Goal: Check status: Check status

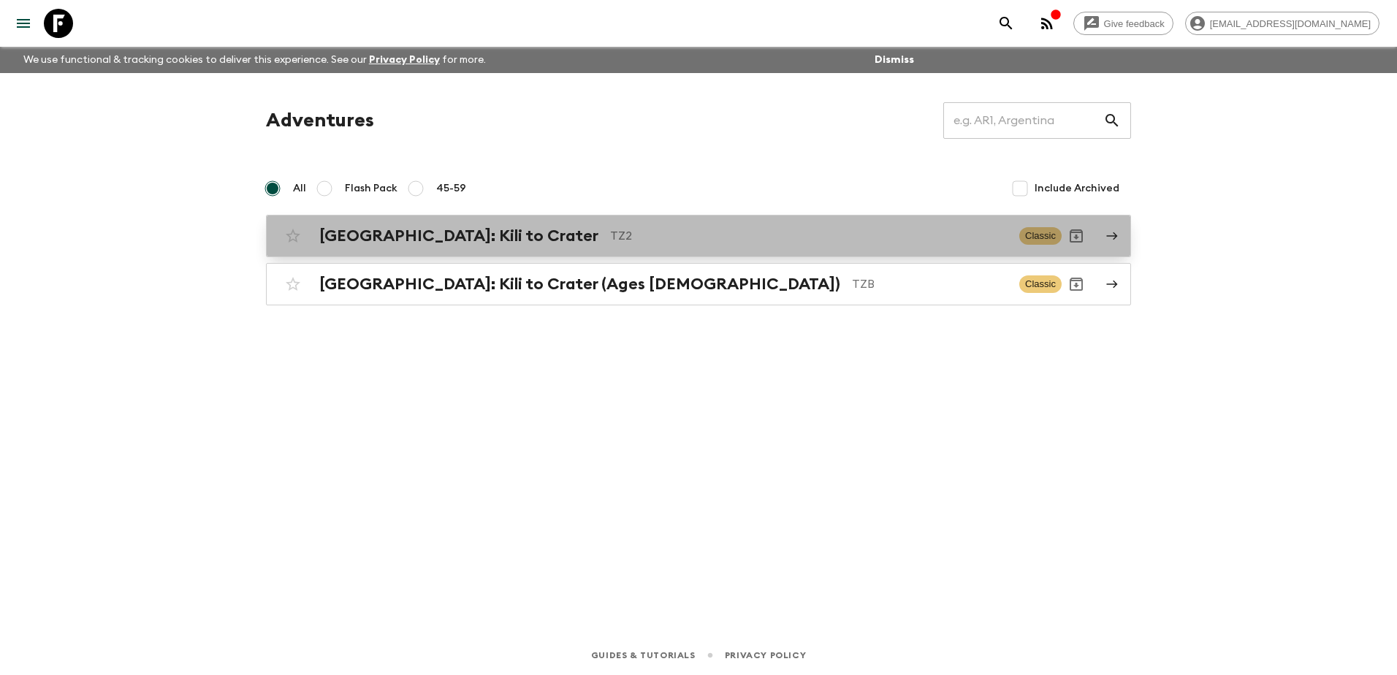
click at [451, 41] on h2 "[GEOGRAPHIC_DATA]: Kili to Crater" at bounding box center [458, 235] width 279 height 19
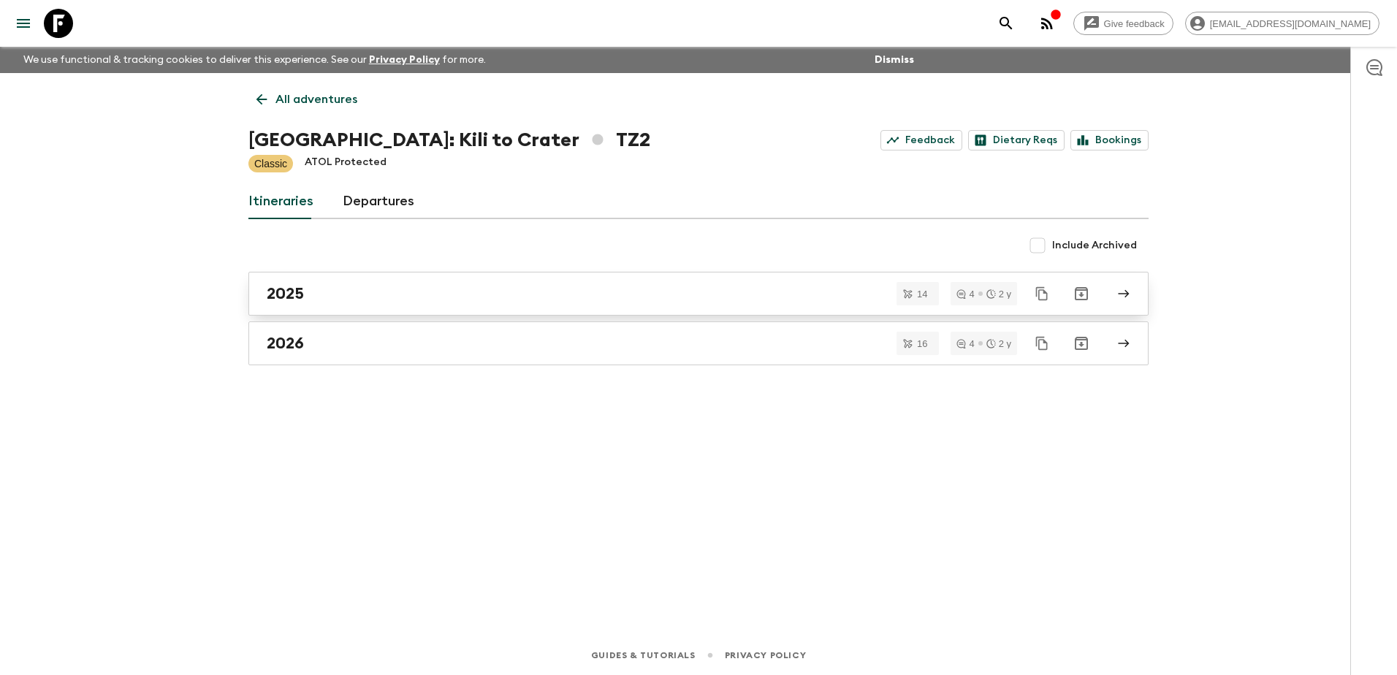
click at [375, 41] on div "2025" at bounding box center [685, 293] width 836 height 19
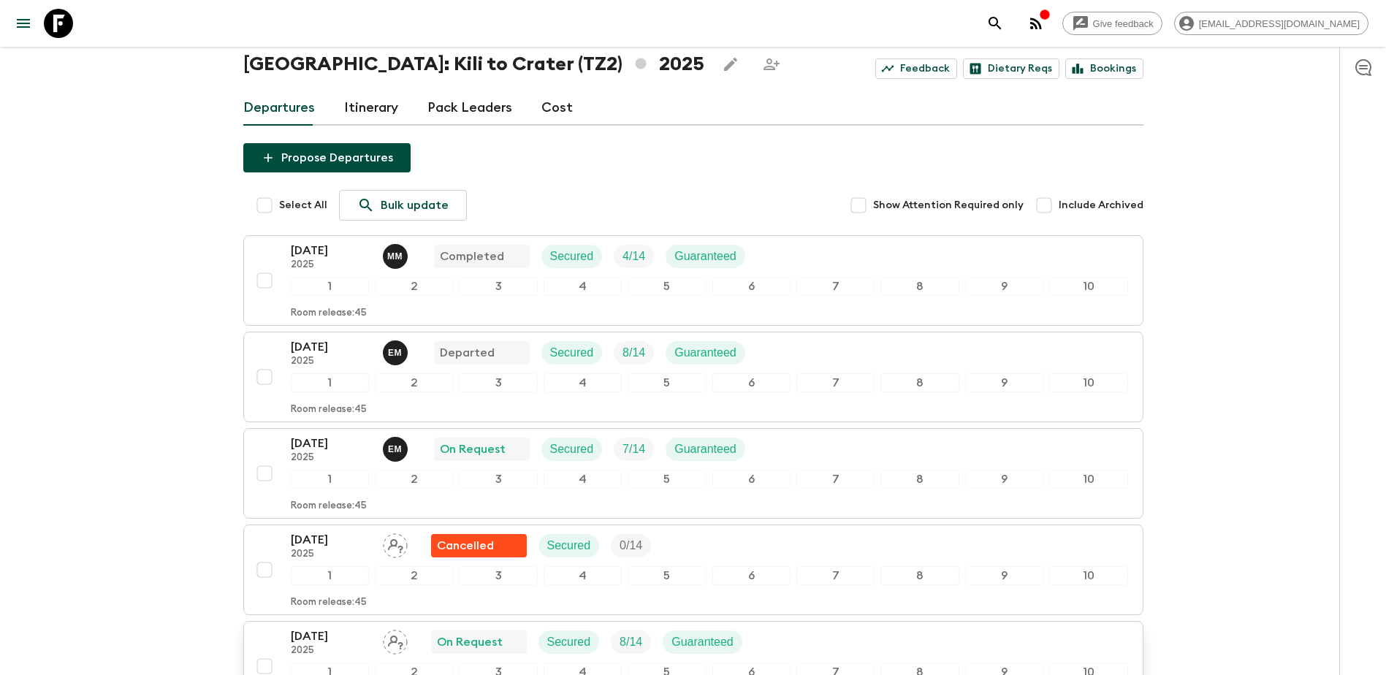
scroll to position [73, 0]
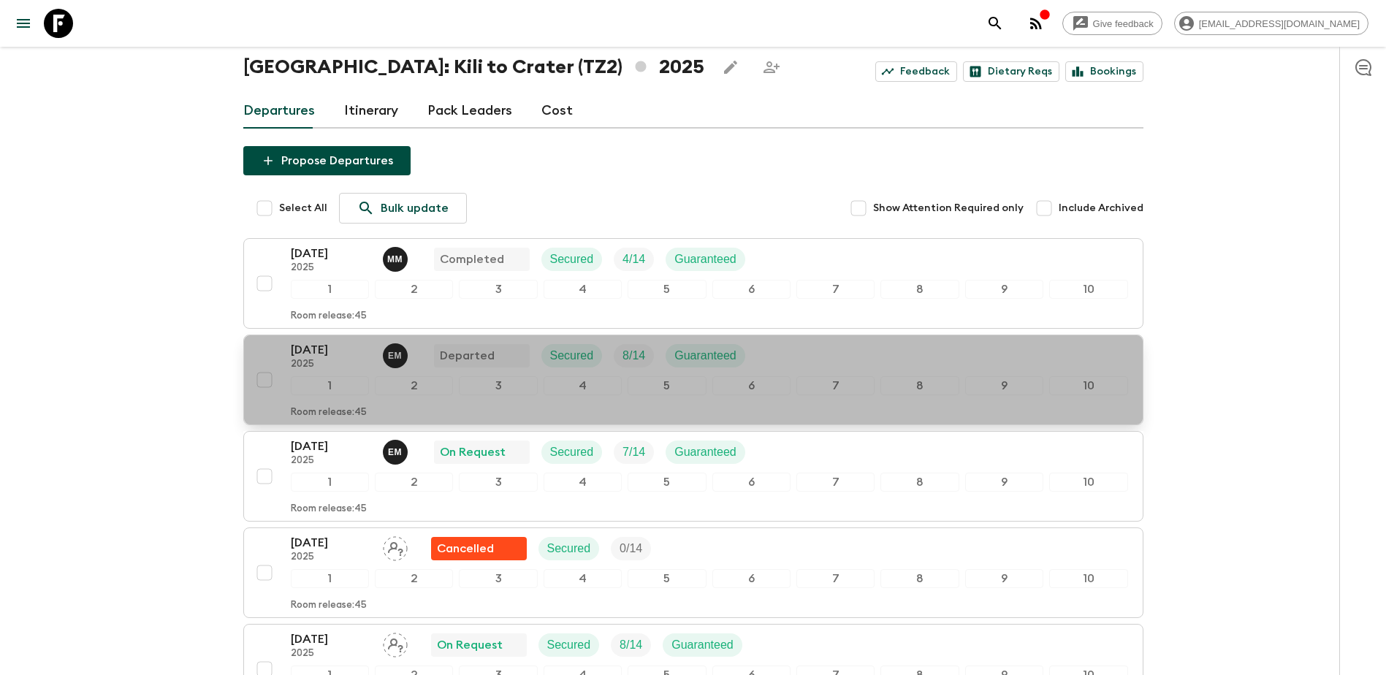
click at [535, 41] on div "[DATE] 2025 E M Departed Secured 8 / 14 Guaranteed" at bounding box center [709, 355] width 837 height 29
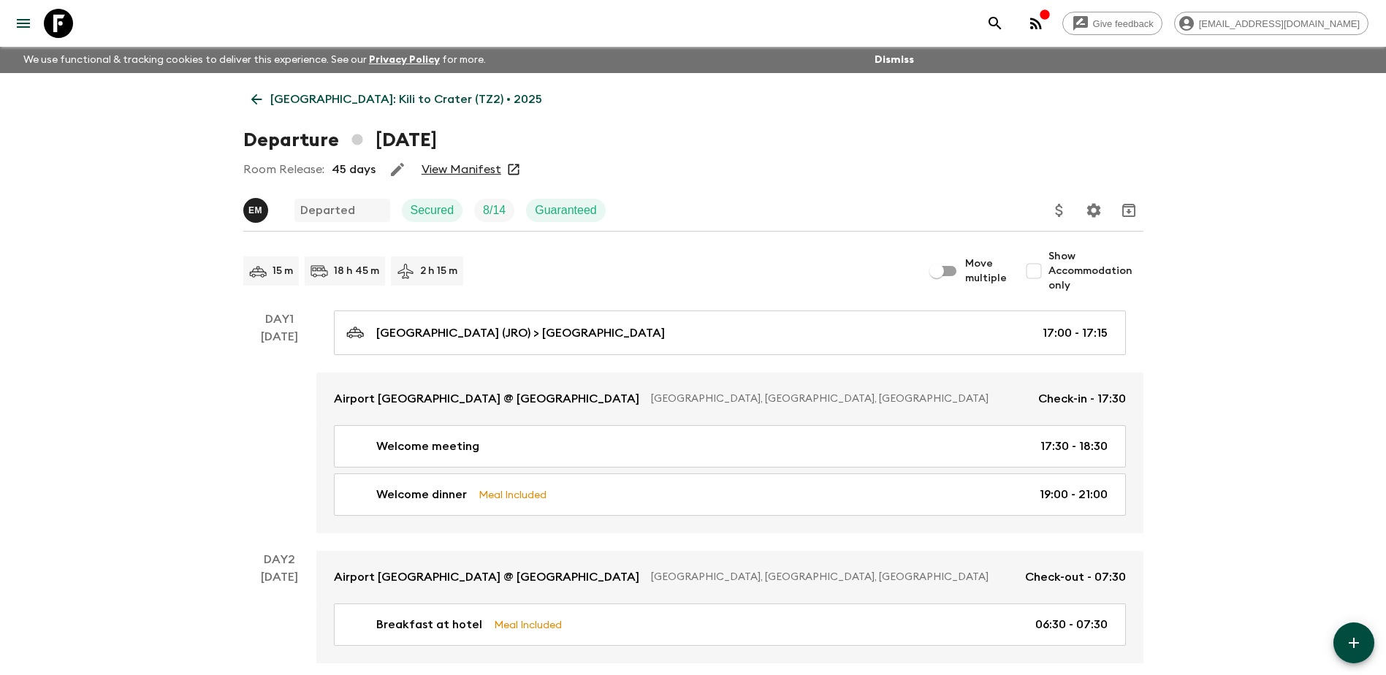
click at [475, 41] on link "View Manifest" at bounding box center [461, 169] width 80 height 15
